Goal: Task Accomplishment & Management: Complete application form

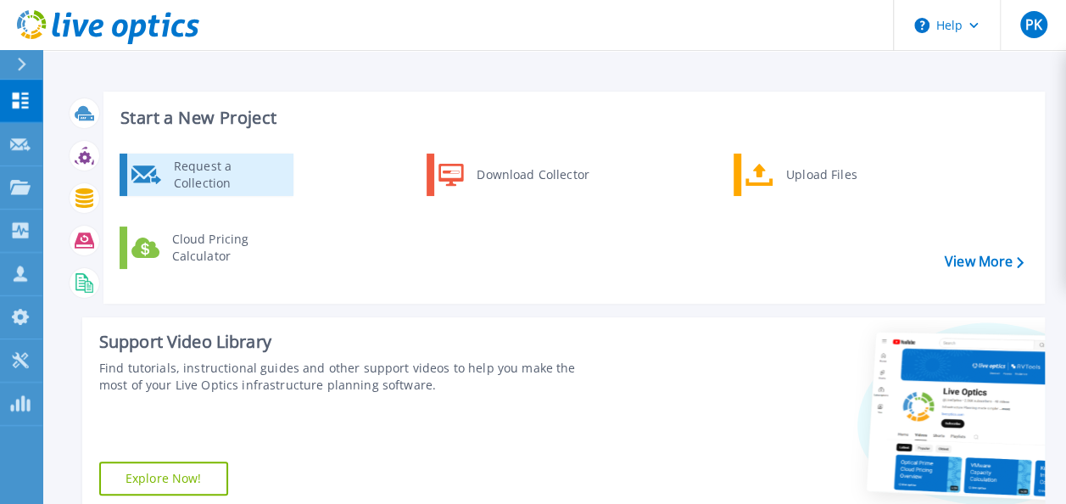
click at [227, 185] on div "Request a Collection" at bounding box center [227, 175] width 124 height 34
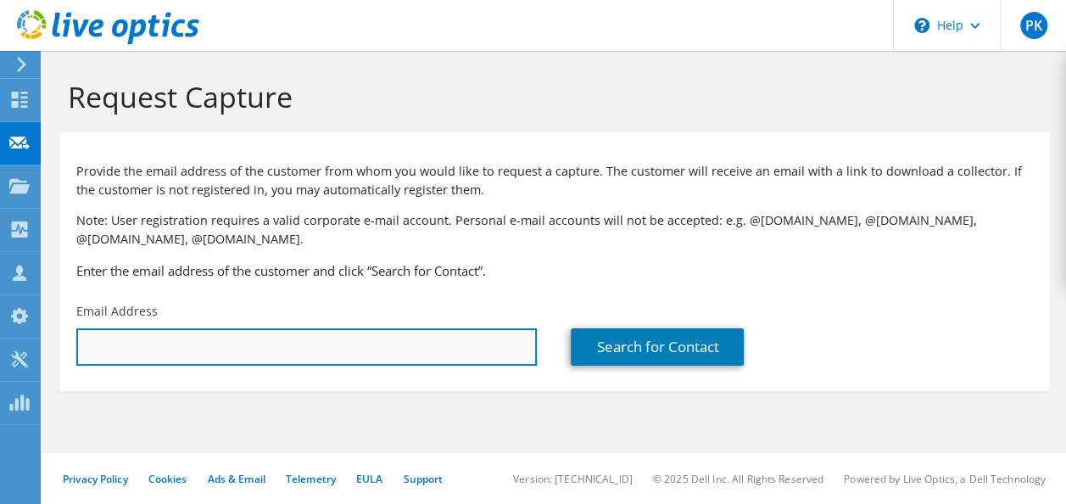
click at [188, 344] on input "text" at bounding box center [306, 346] width 461 height 37
paste input ""[EMAIL_ADDRESS][DOMAIN_NAME]" <[EMAIL_ADDRESS][DOMAIN_NAME]>"
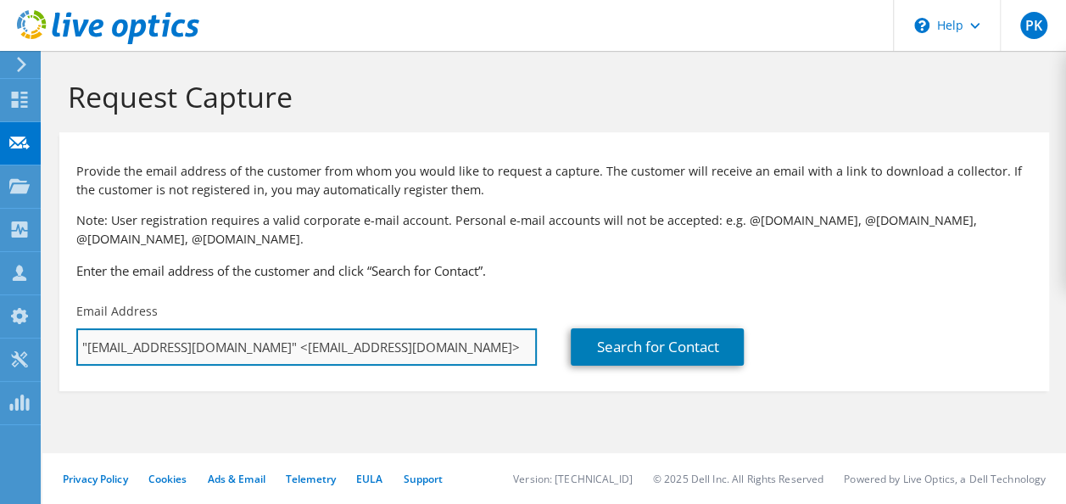
click at [500, 345] on input ""[EMAIL_ADDRESS][DOMAIN_NAME]" <[EMAIL_ADDRESS][DOMAIN_NAME]>" at bounding box center [306, 346] width 461 height 37
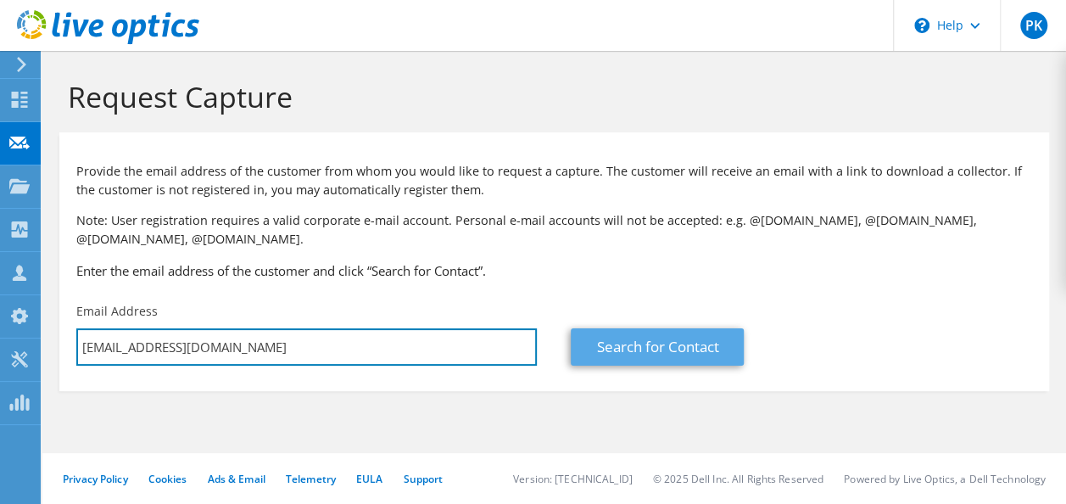
type input "ithead@mysoresareeudyog.com"
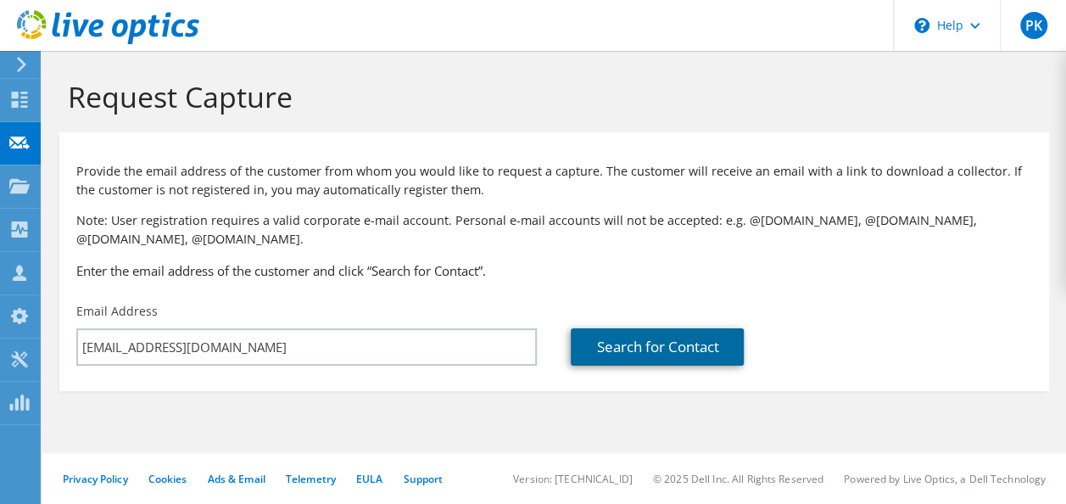
click at [685, 346] on link "Search for Contact" at bounding box center [657, 346] width 173 height 37
type input "Mysore Saree Udyog LLP"
type input "Laxmidhar"
type input "Behera"
type input "India"
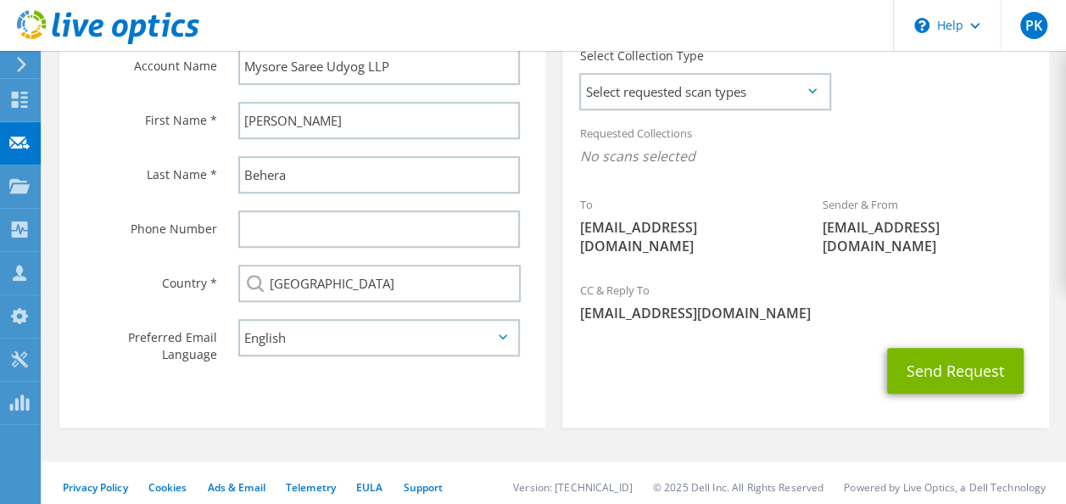
scroll to position [500, 0]
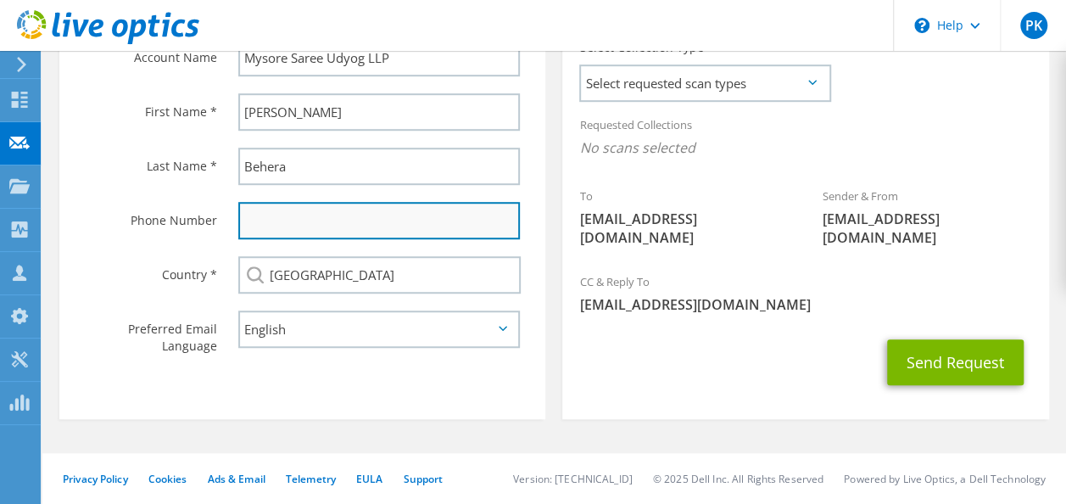
click at [307, 222] on input "text" at bounding box center [379, 220] width 282 height 37
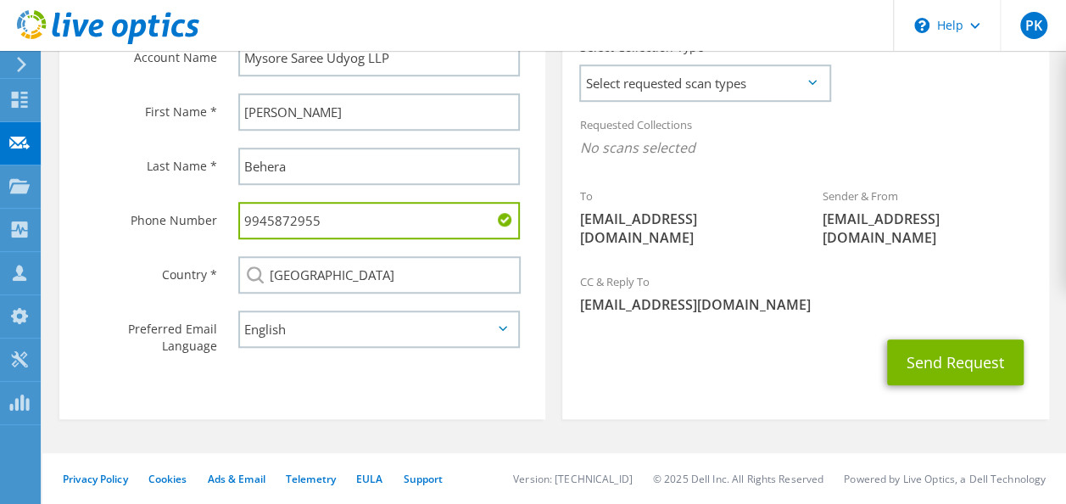
type input "9945872955"
click at [333, 380] on section "Register Customer The customer does not have a Live Optics account. Please fill…" at bounding box center [302, 164] width 486 height 510
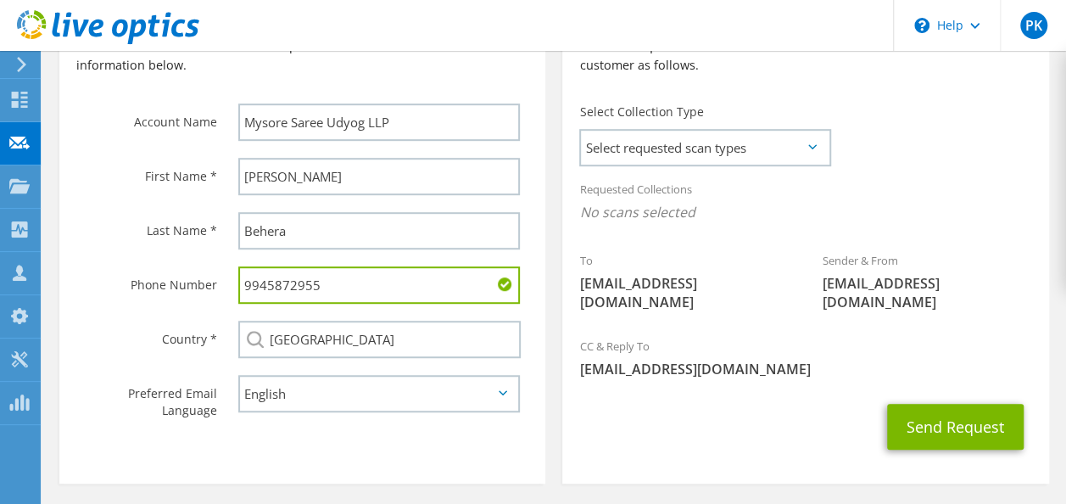
scroll to position [415, 0]
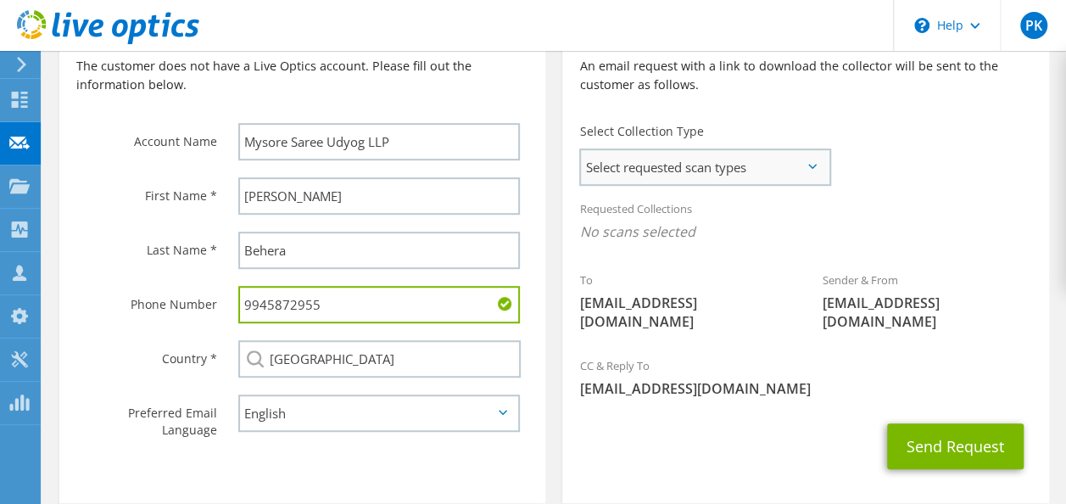
click at [813, 159] on span "Select requested scan types" at bounding box center [705, 167] width 248 height 34
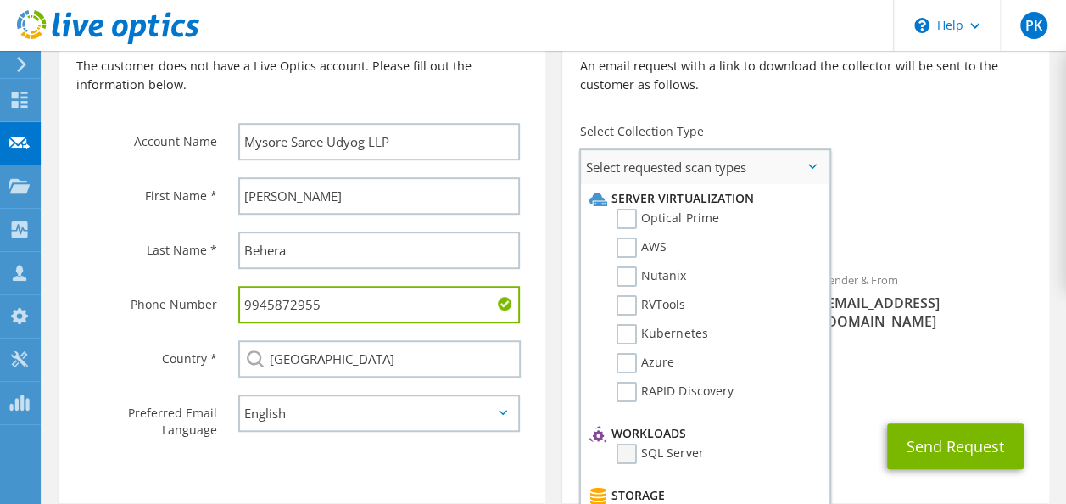
click at [635, 456] on label "SQL Server" at bounding box center [660, 454] width 87 height 20
click at [0, 0] on input "SQL Server" at bounding box center [0, 0] width 0 height 0
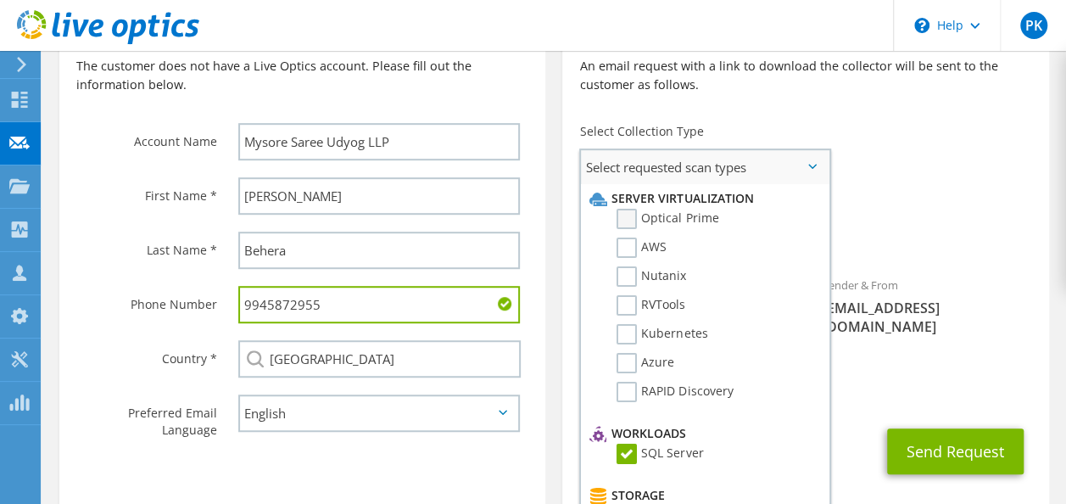
click at [630, 221] on label "Optical Prime" at bounding box center [668, 219] width 102 height 20
click at [0, 0] on input "Optical Prime" at bounding box center [0, 0] width 0 height 0
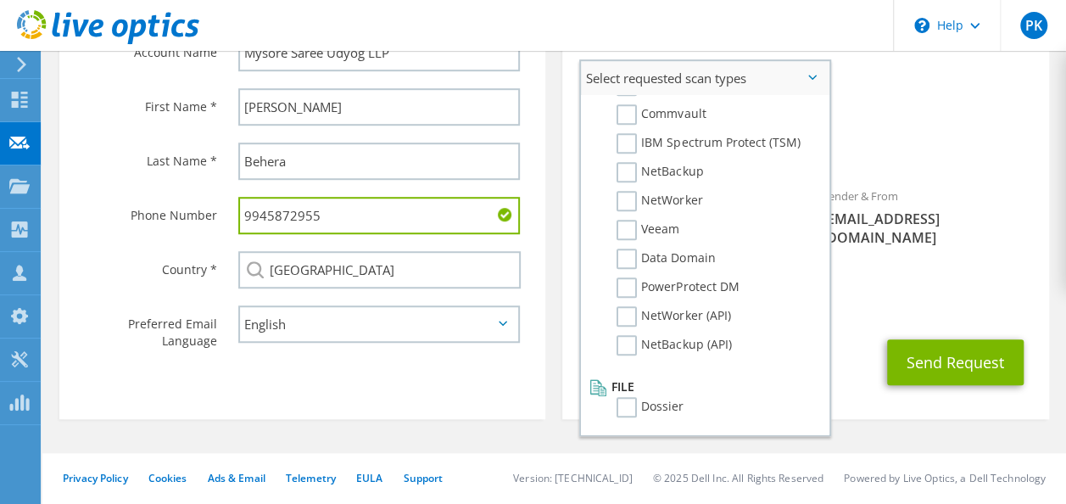
scroll to position [505, 0]
click at [627, 409] on label "Dossier" at bounding box center [650, 407] width 67 height 20
click at [0, 0] on input "Dossier" at bounding box center [0, 0] width 0 height 0
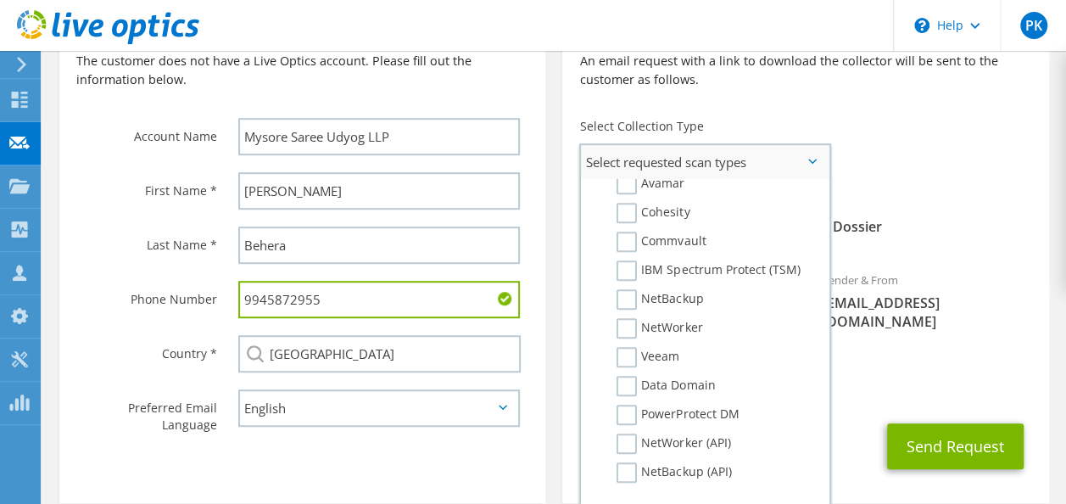
scroll to position [807, 0]
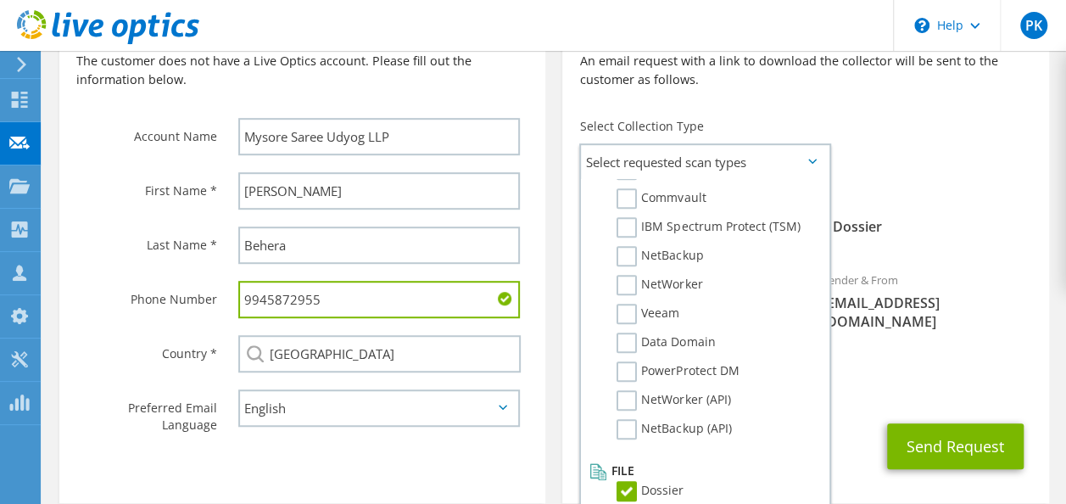
click at [873, 355] on div "CC & Reply To prashant@esc.co.in" at bounding box center [805, 377] width 486 height 59
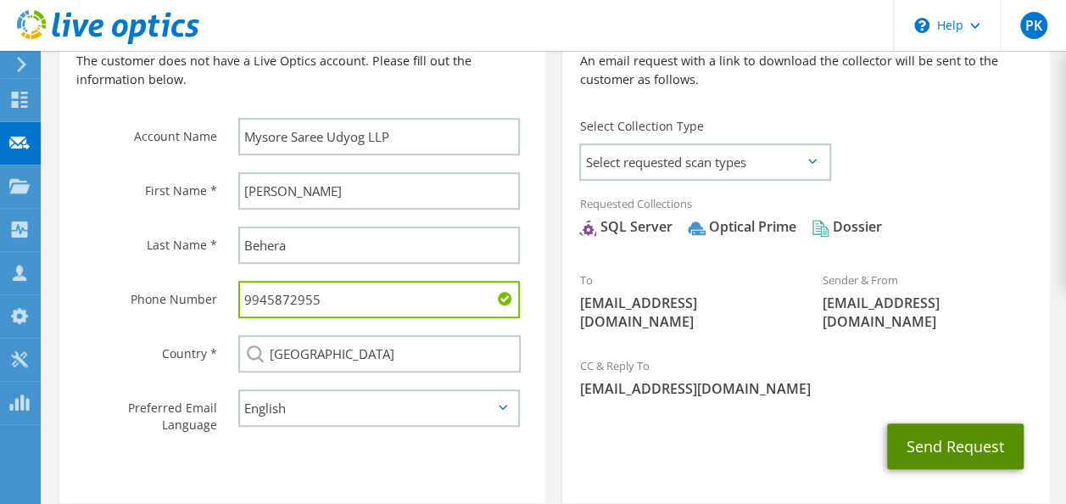
click at [964, 443] on button "Send Request" at bounding box center [955, 446] width 137 height 46
